Goal: Task Accomplishment & Management: Use online tool/utility

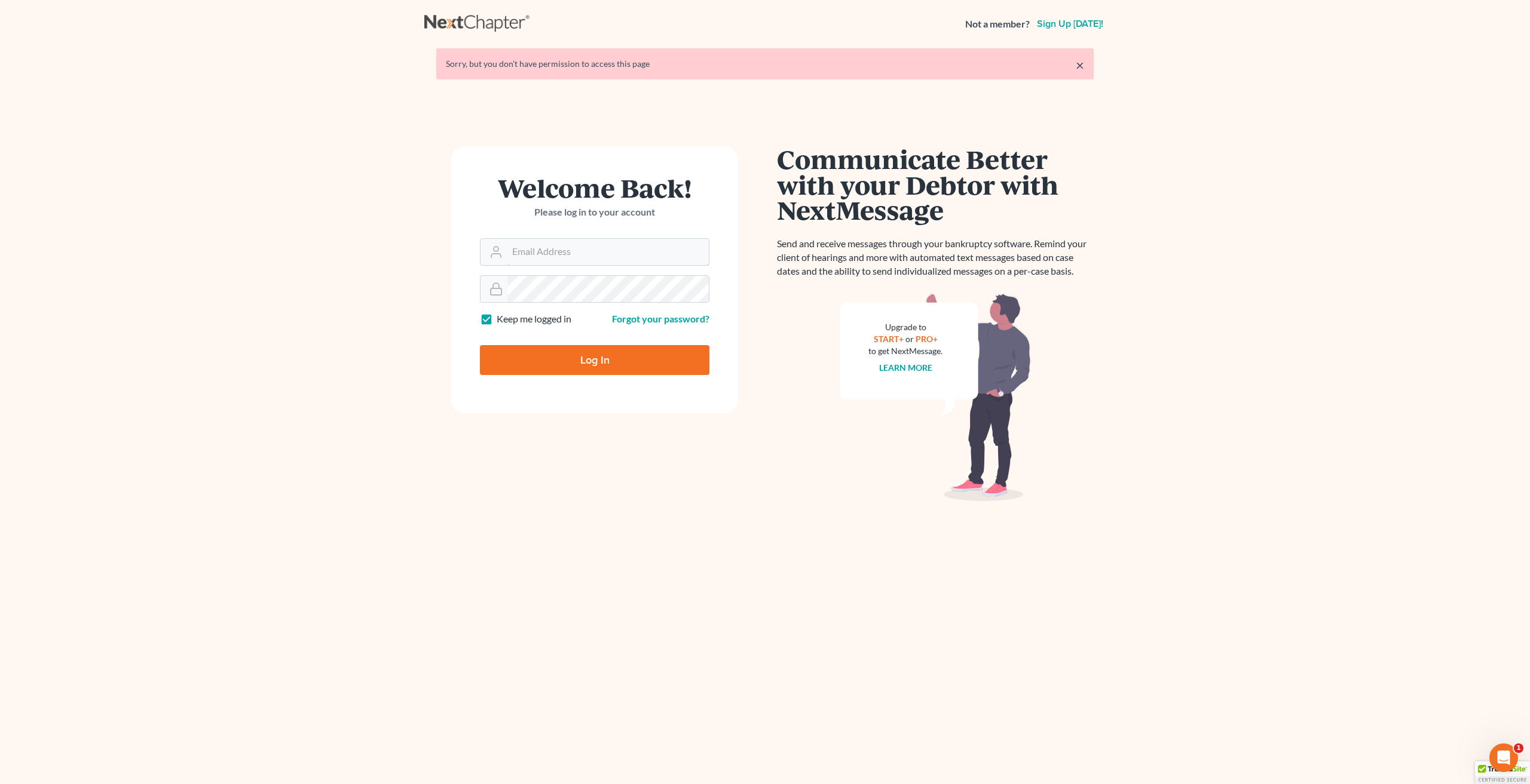
type input "[EMAIL_ADDRESS][DOMAIN_NAME]"
click at [600, 354] on input "Log In" at bounding box center [594, 360] width 230 height 30
type input "Thinking..."
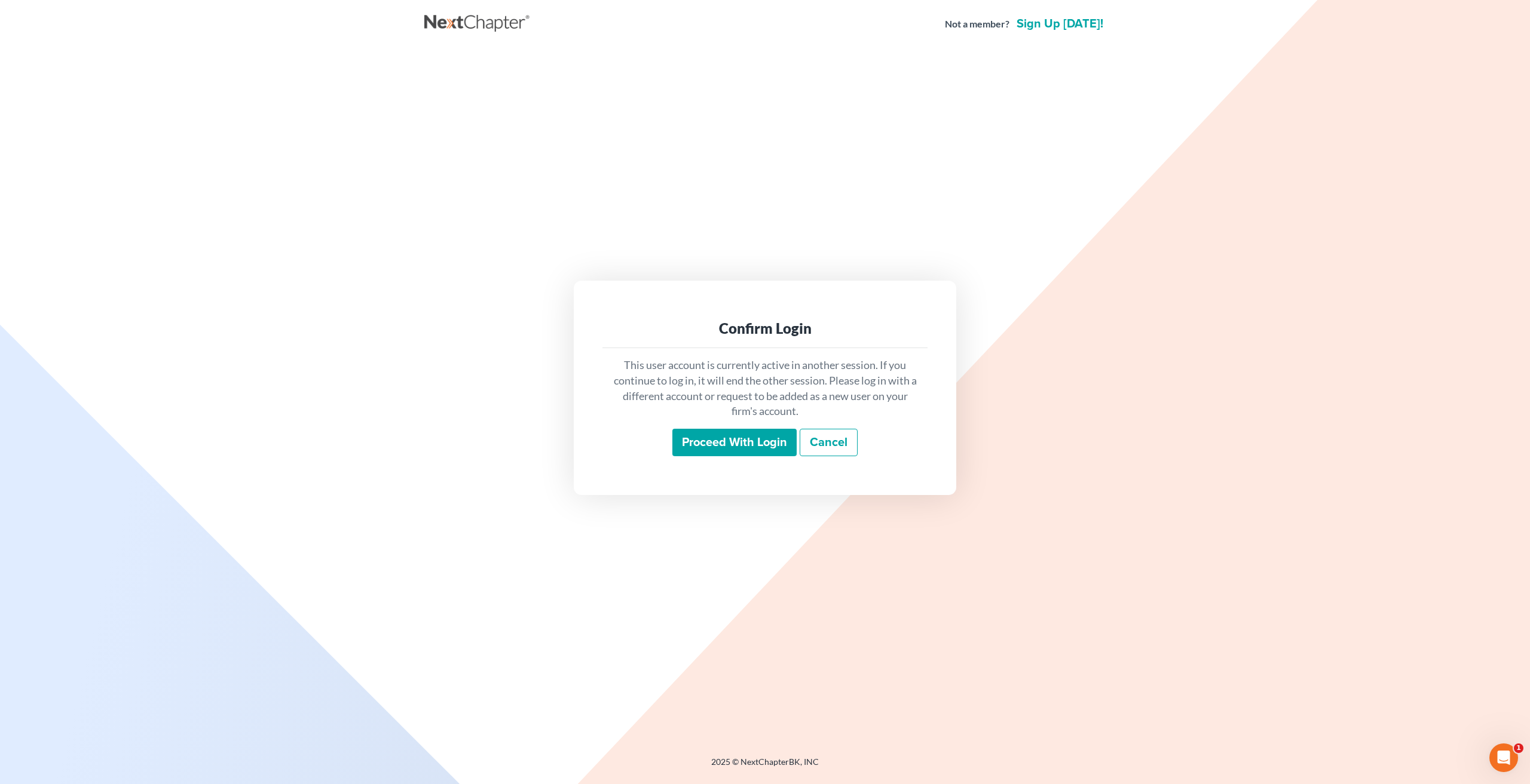
click at [736, 442] on input "Proceed with login" at bounding box center [734, 442] width 124 height 27
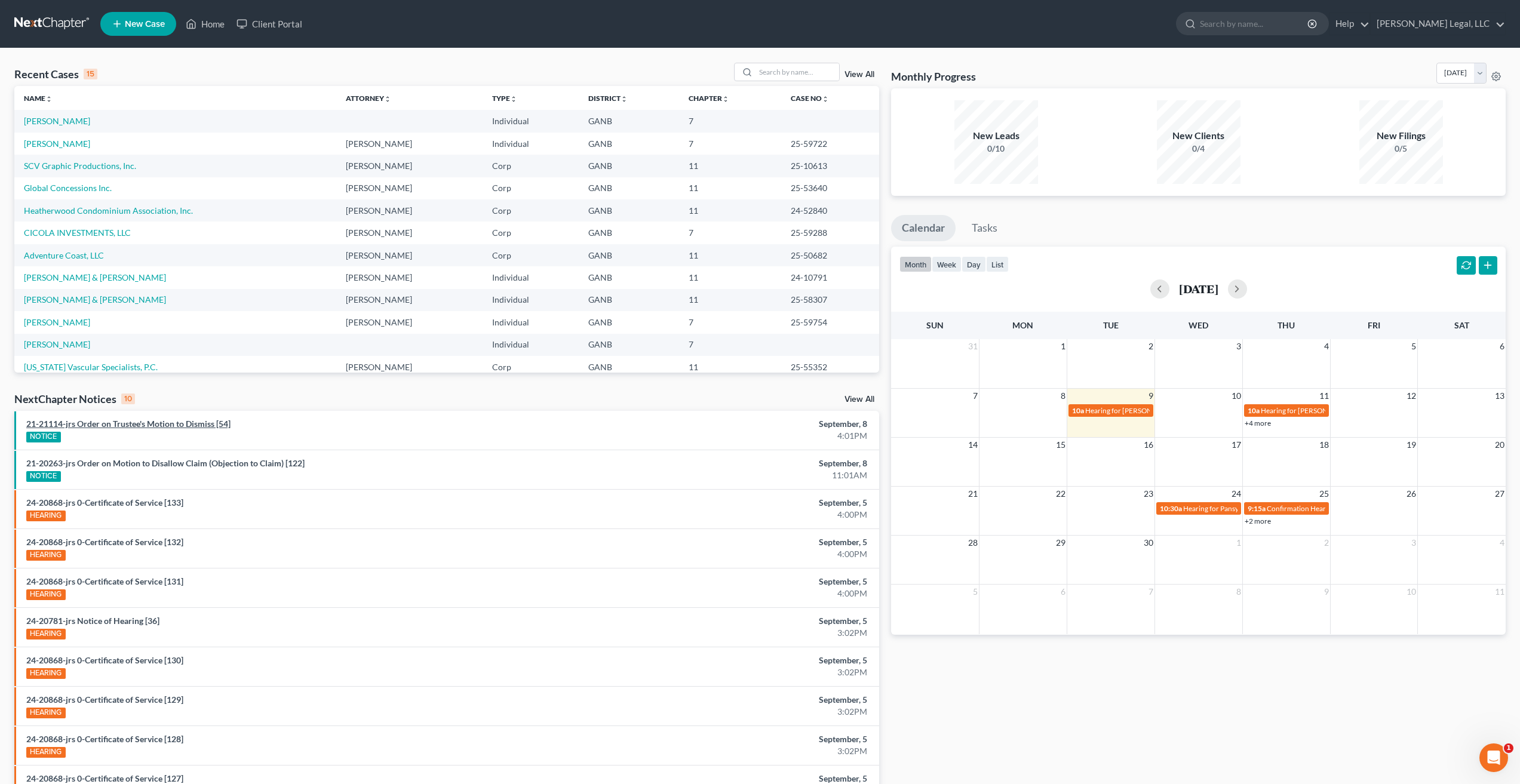
click at [178, 425] on link "21-21114-jrs Order on Trustee's Motion to Dismiss [54]" at bounding box center [129, 424] width 204 height 11
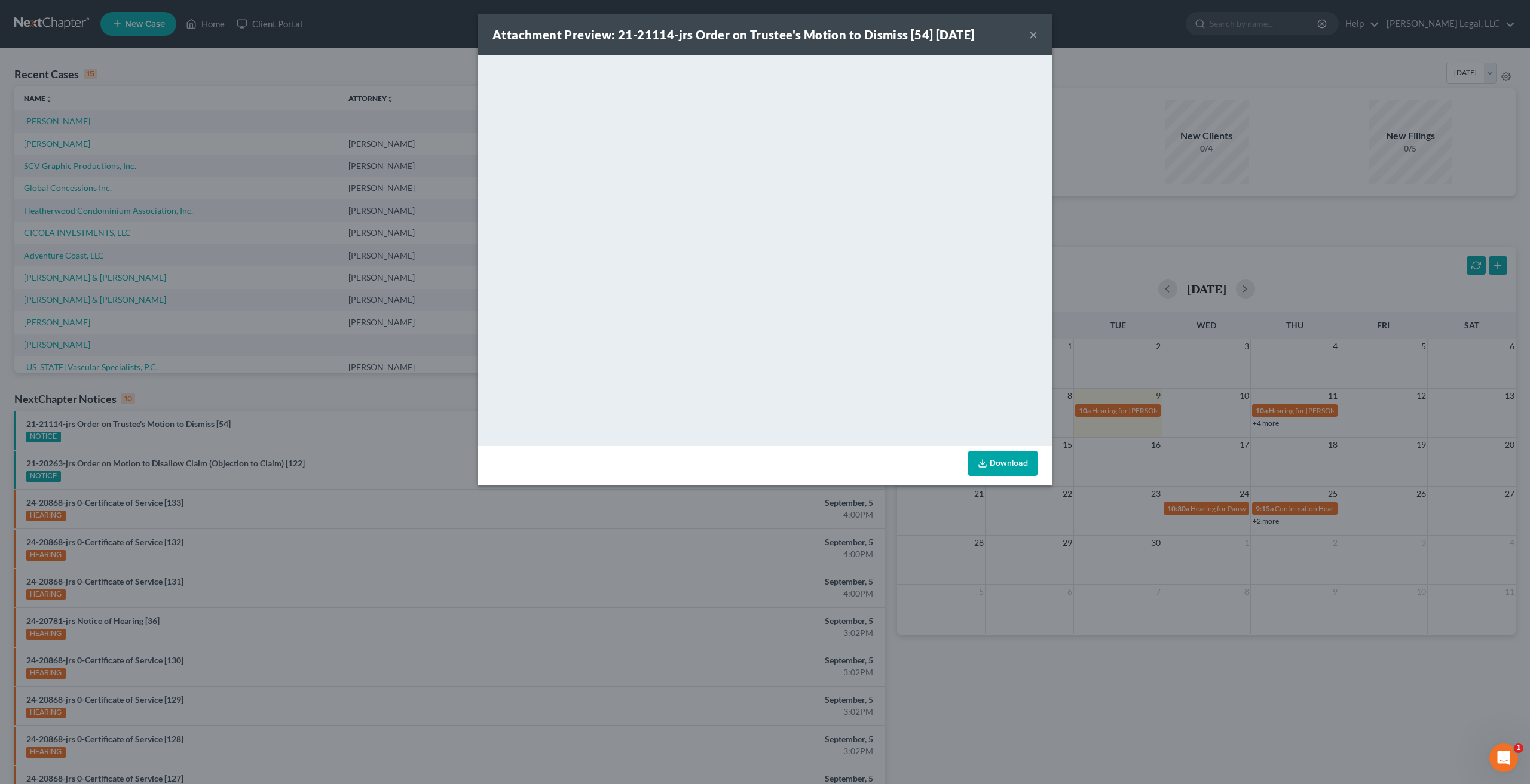
click at [1035, 34] on button "×" at bounding box center [1033, 34] width 9 height 14
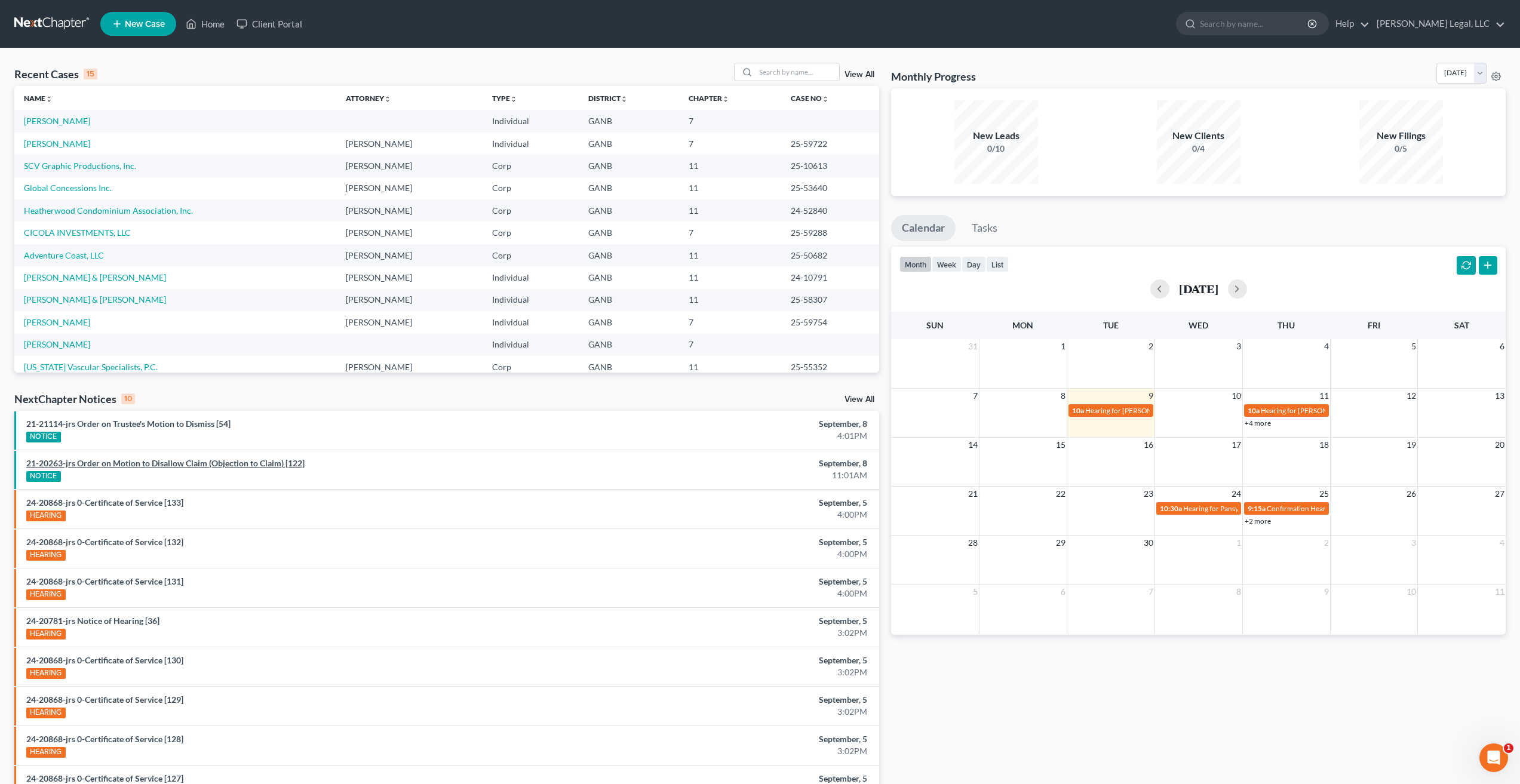
click at [250, 465] on link "21-20263-jrs Order on Motion to Disallow Claim (Objection to Claim) [122]" at bounding box center [165, 464] width 278 height 11
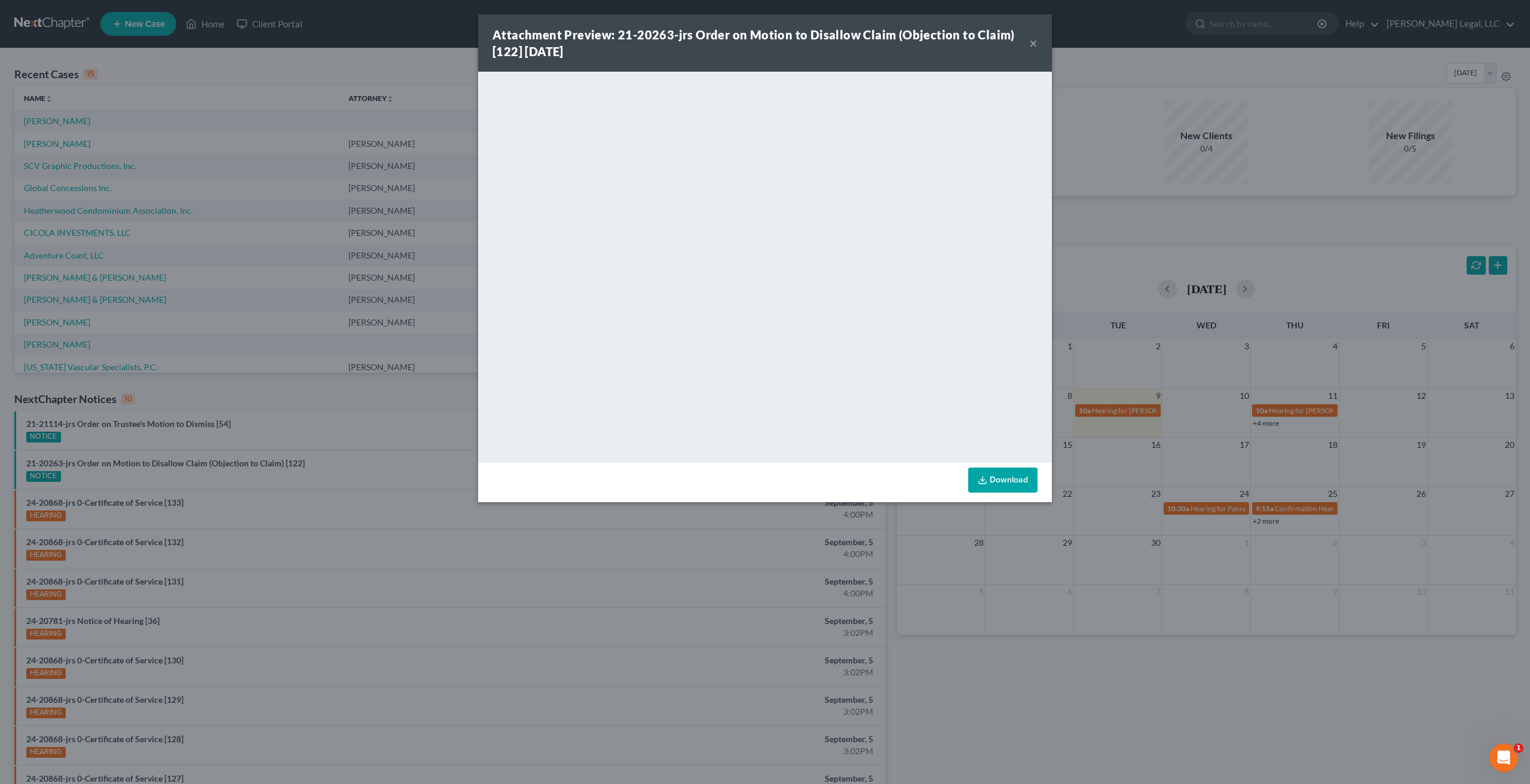
click at [1032, 43] on button "×" at bounding box center [1033, 43] width 9 height 14
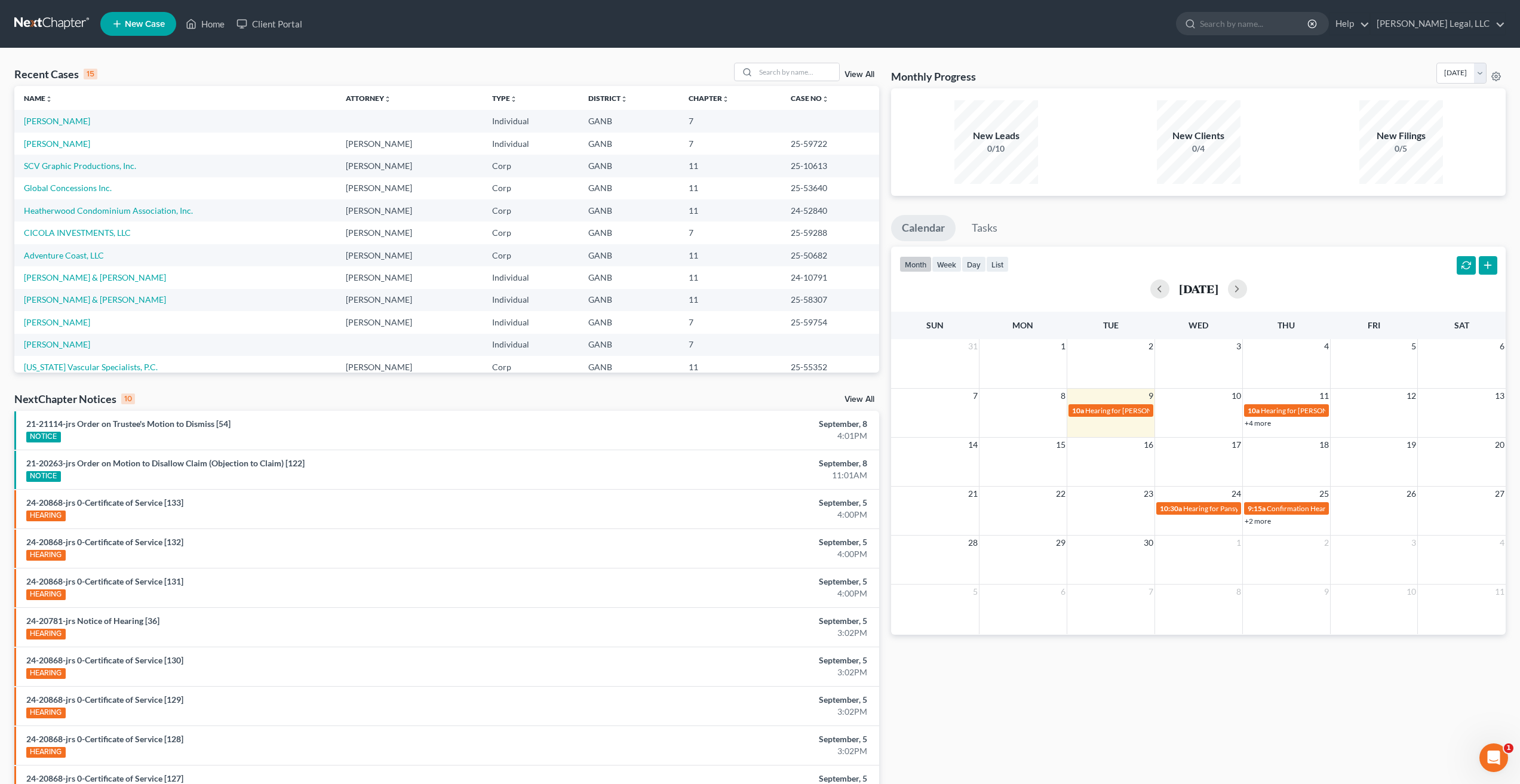
scroll to position [82, 0]
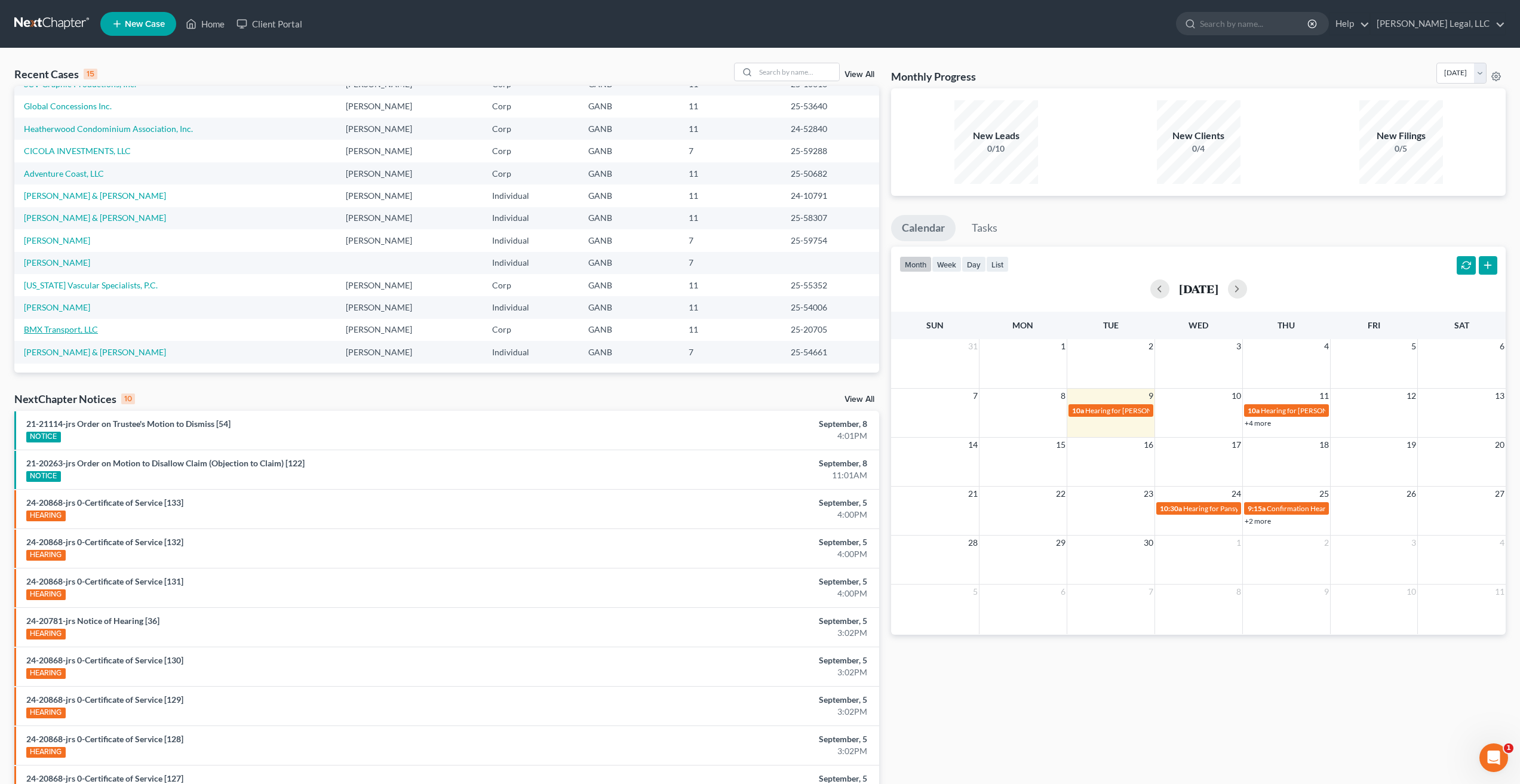
click at [68, 333] on link "BMX Transport, LLC" at bounding box center [61, 330] width 74 height 11
select select "6"
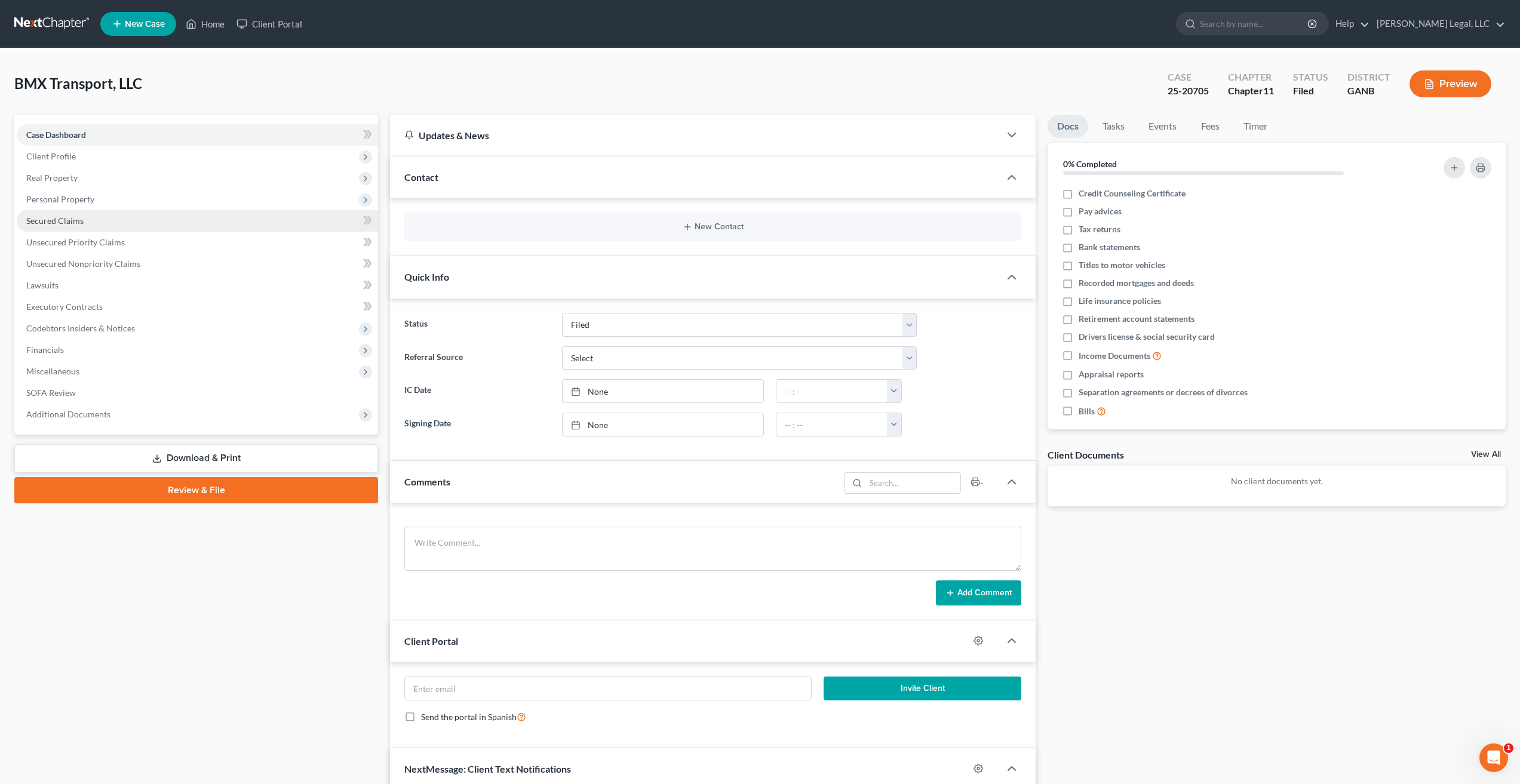
click at [59, 215] on link "Secured Claims" at bounding box center [197, 221] width 362 height 21
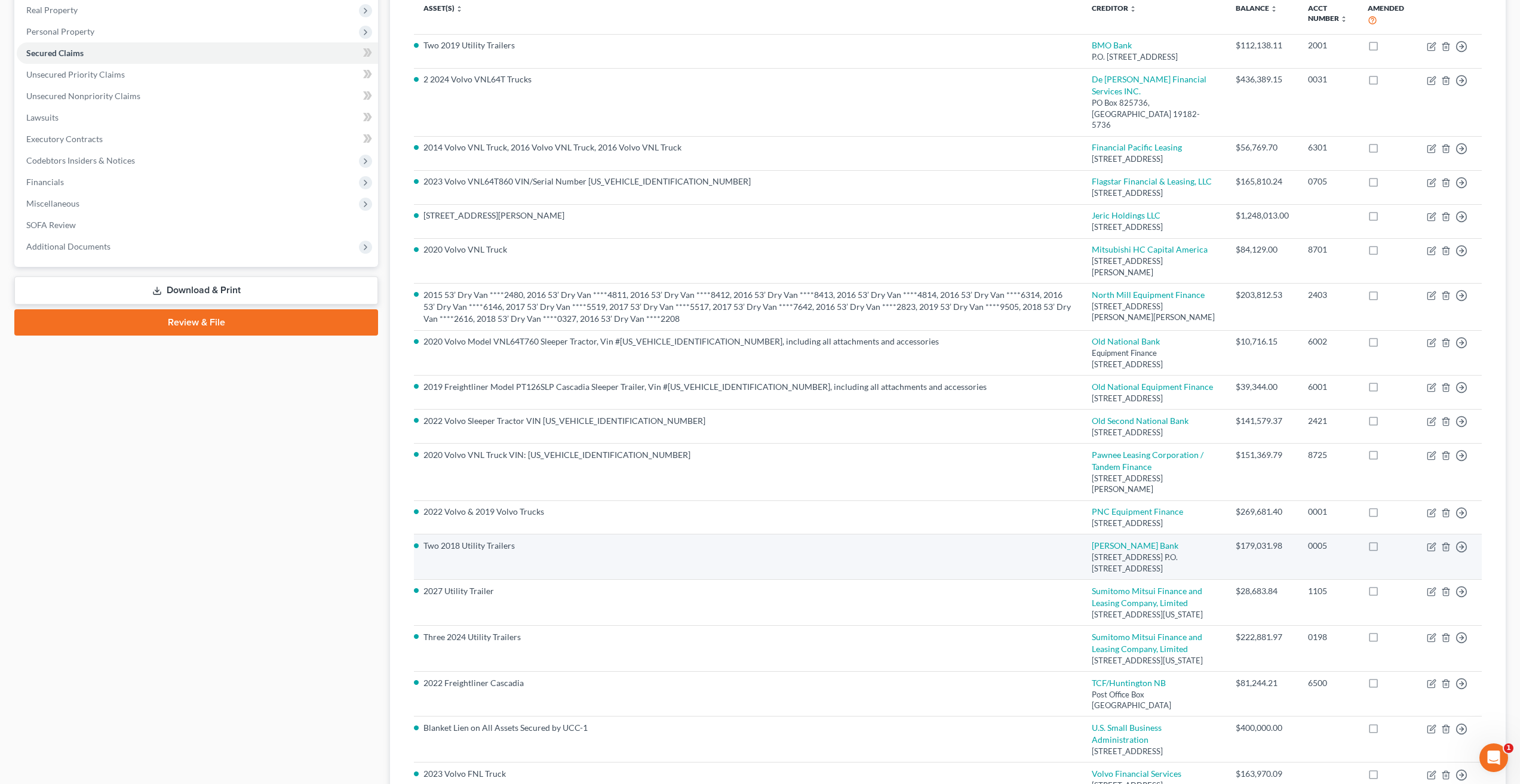
scroll to position [165, 0]
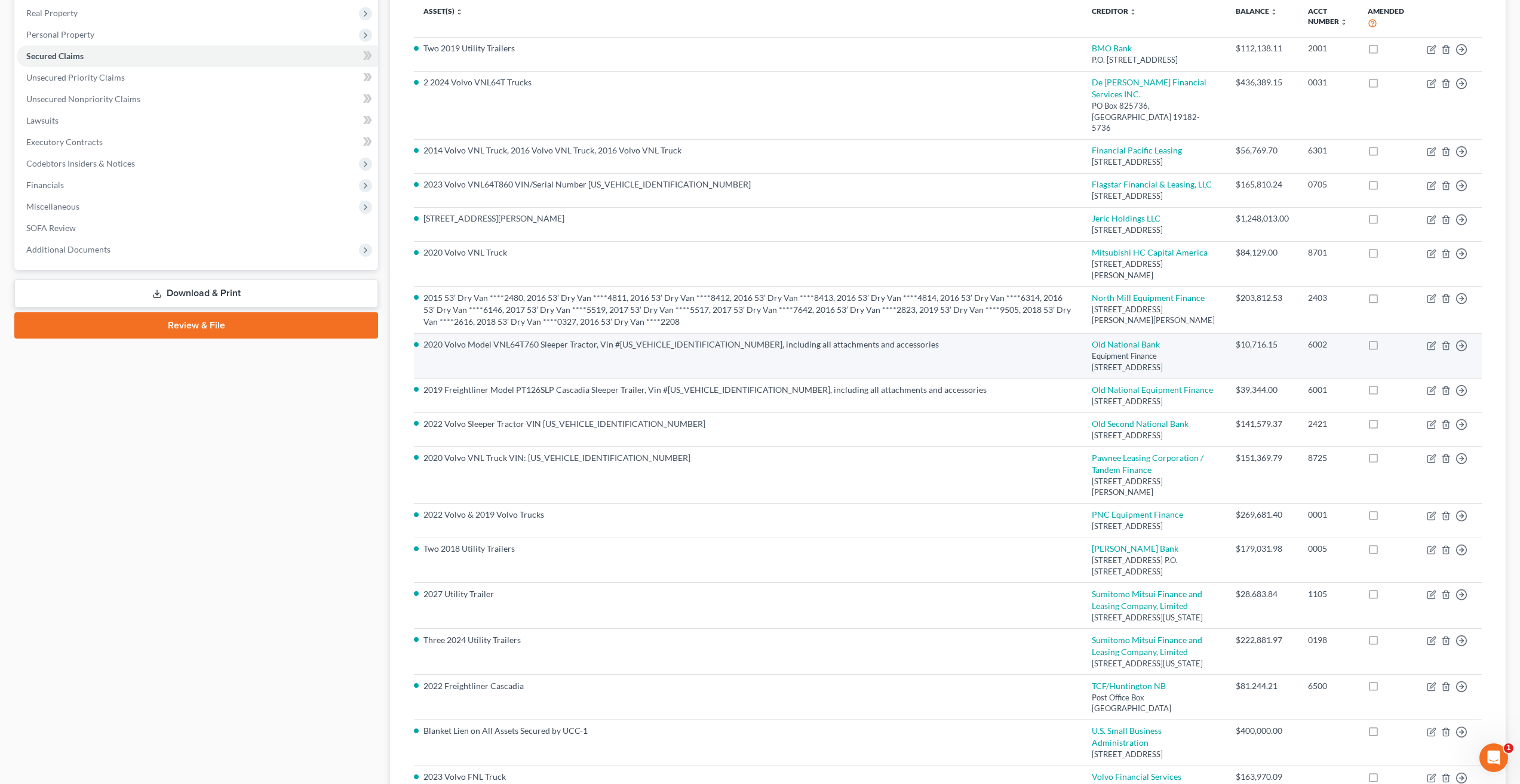
click at [1038, 378] on td "2020 Volvo Model VNL64T760 Sleeper Tractor, Vin #[US_VEHICLE_IDENTIFICATION_NUM…" at bounding box center [747, 356] width 668 height 46
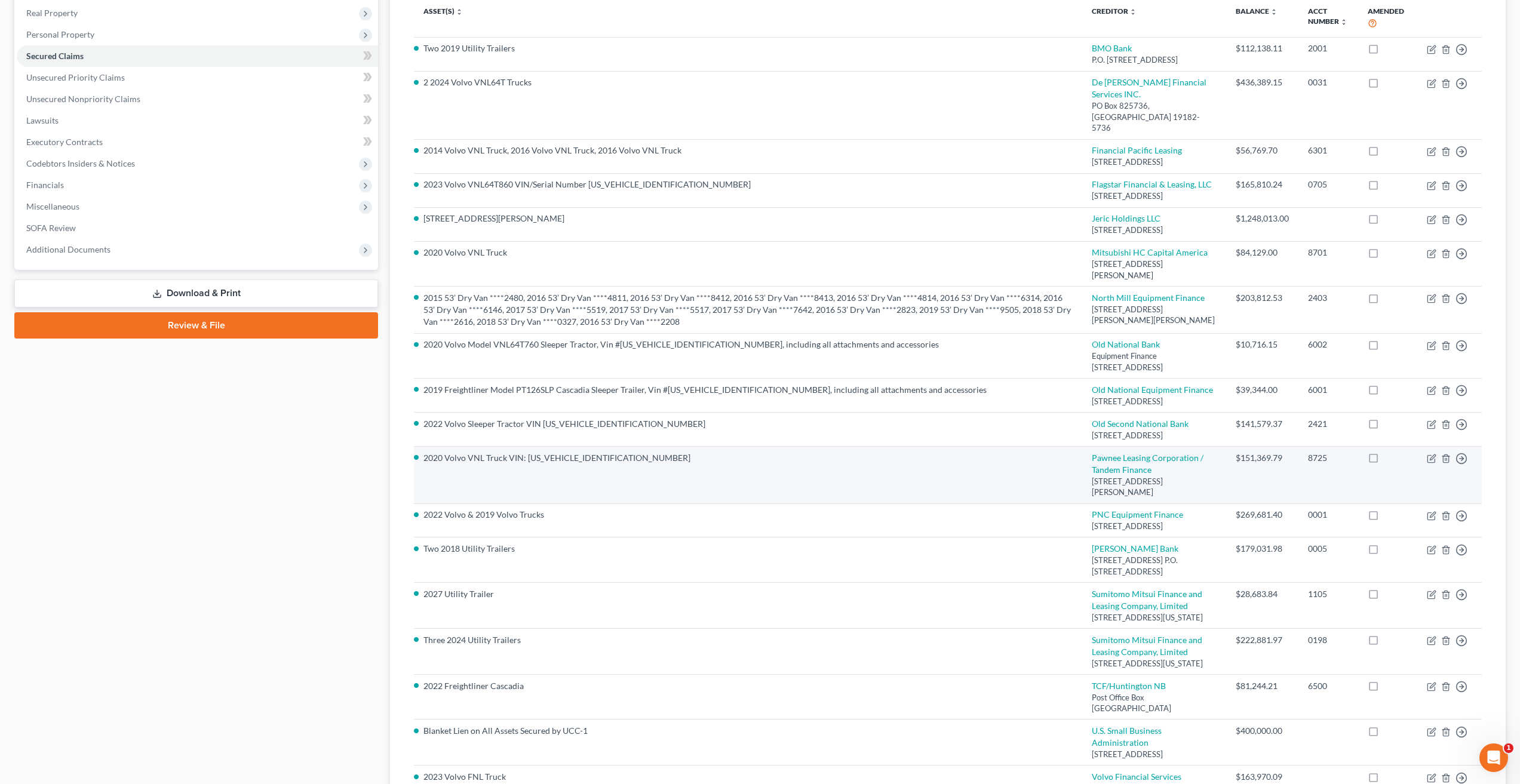
click at [1015, 503] on td "2020 Volvo VNL Truck VIN: [US_VEHICLE_IDENTIFICATION_NUMBER]" at bounding box center [747, 474] width 668 height 57
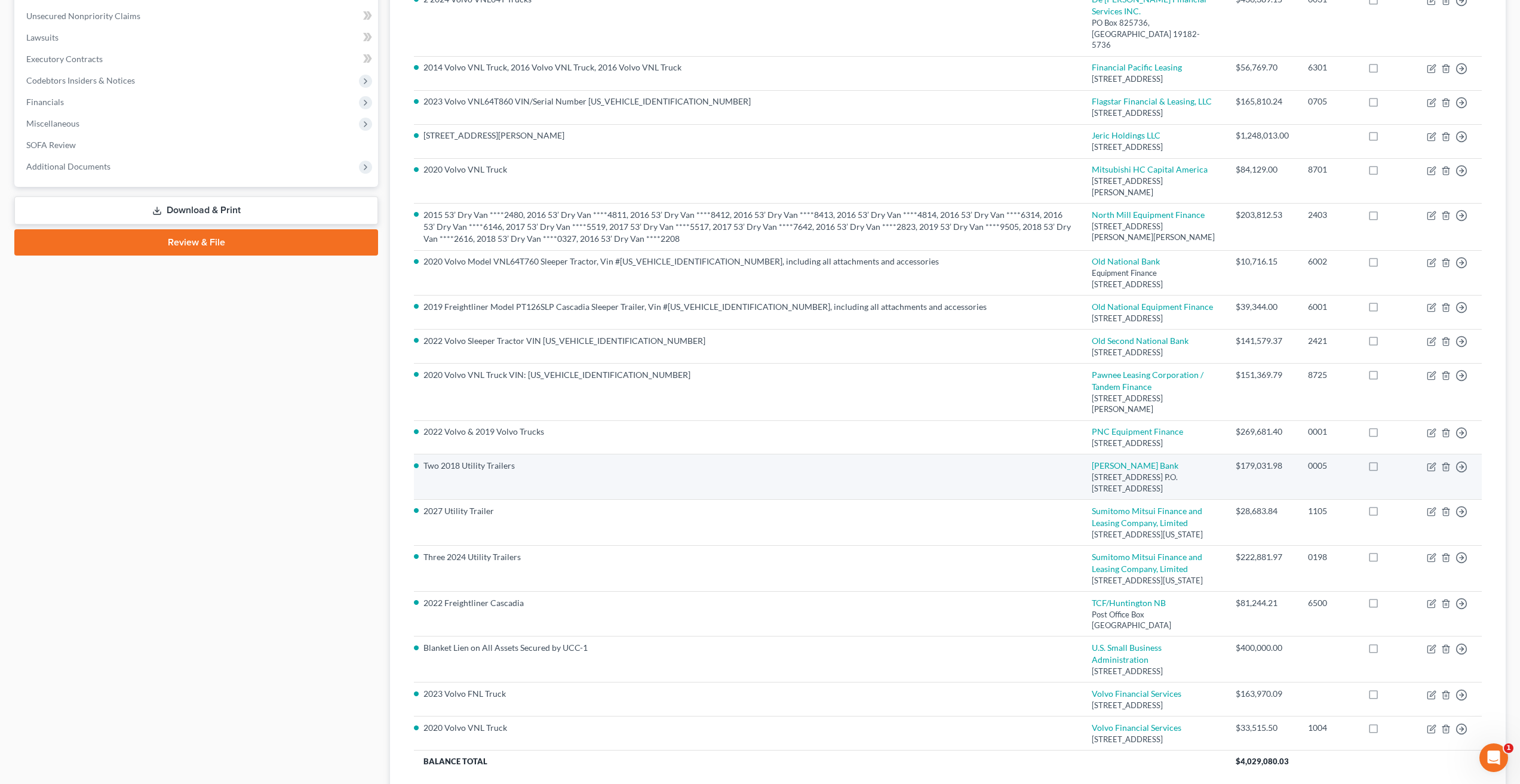
scroll to position [248, 0]
